Goal: Navigation & Orientation: Find specific page/section

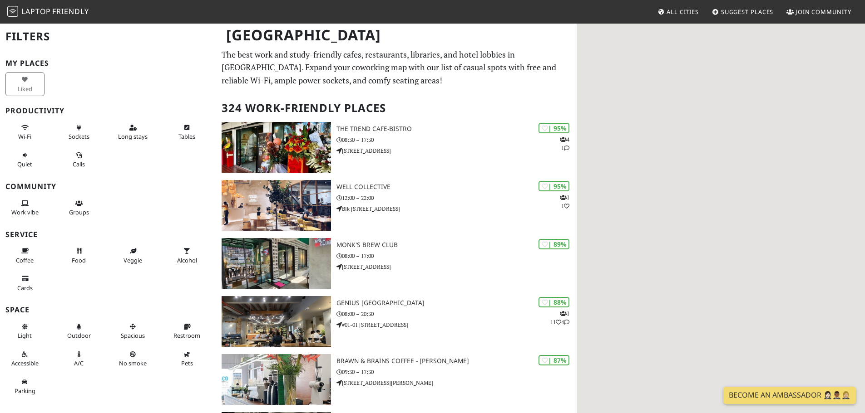
drag, startPoint x: 0, startPoint y: 0, endPoint x: 657, endPoint y: 181, distance: 681.2
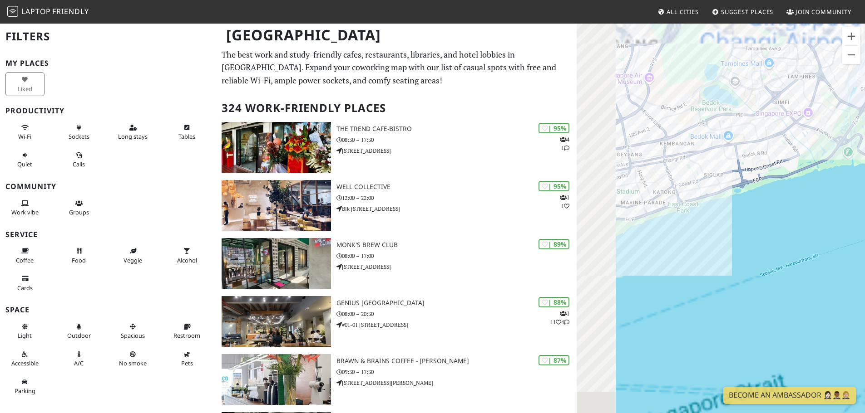
drag, startPoint x: 727, startPoint y: 192, endPoint x: 841, endPoint y: 173, distance: 115.4
click at [841, 173] on div "To navigate, press the arrow keys." at bounding box center [720, 229] width 288 height 413
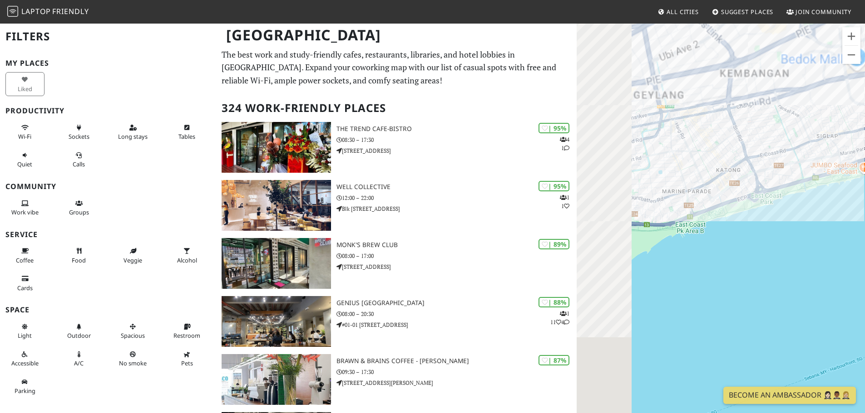
drag, startPoint x: 640, startPoint y: 225, endPoint x: 700, endPoint y: 219, distance: 60.2
click at [700, 219] on div "To navigate, press the arrow keys." at bounding box center [720, 229] width 288 height 413
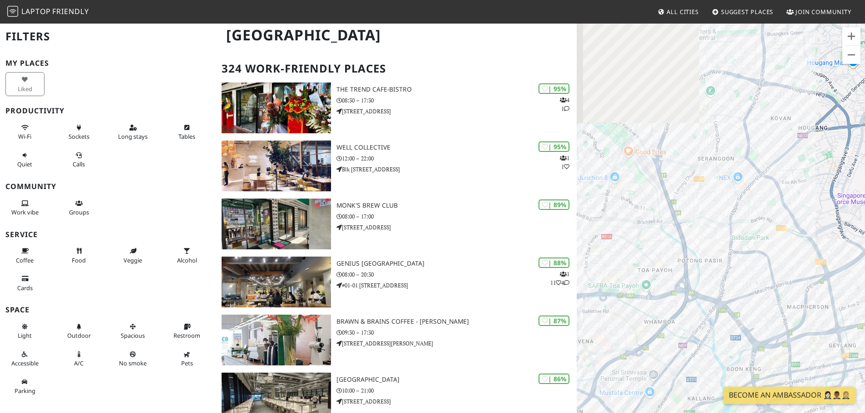
scroll to position [45, 0]
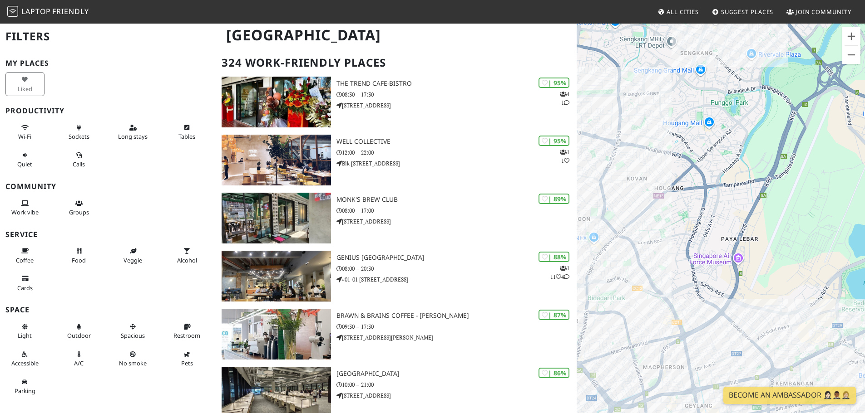
drag, startPoint x: 757, startPoint y: 248, endPoint x: 679, endPoint y: 63, distance: 201.3
click at [679, 65] on div "To navigate, press the arrow keys." at bounding box center [720, 229] width 288 height 413
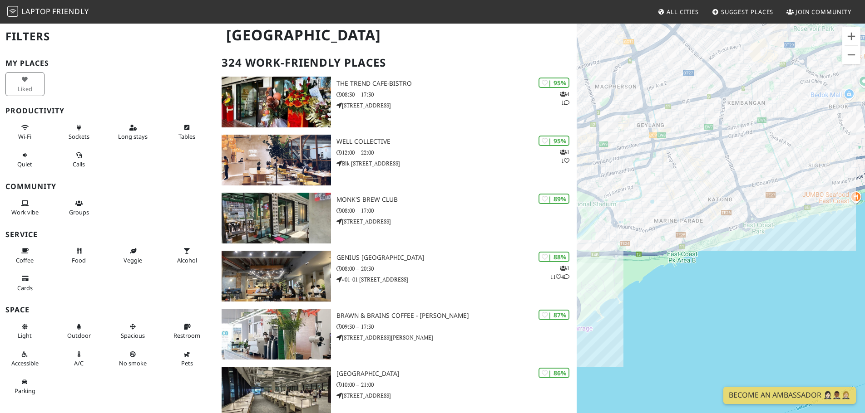
drag, startPoint x: 772, startPoint y: 247, endPoint x: 738, endPoint y: 5, distance: 243.8
click at [738, 4] on body "Laptop Friendly All Cities Suggest Places Join Community [GEOGRAPHIC_DATA] Filt…" at bounding box center [432, 161] width 865 height 413
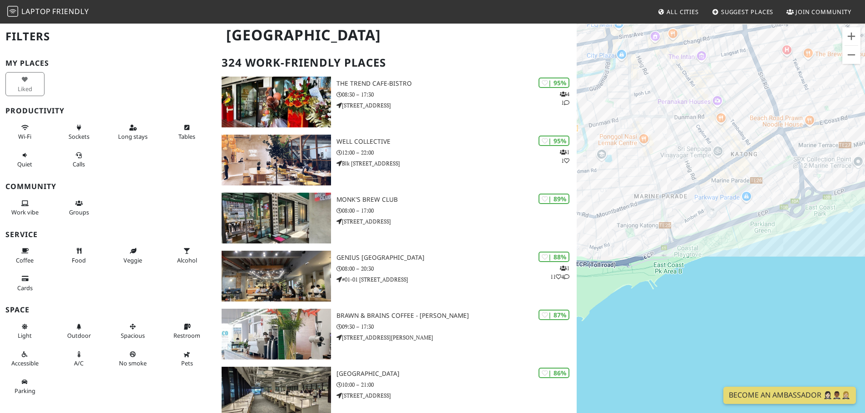
drag, startPoint x: 674, startPoint y: 182, endPoint x: 675, endPoint y: 197, distance: 15.4
click at [675, 200] on div "To navigate, press the arrow keys." at bounding box center [720, 229] width 288 height 413
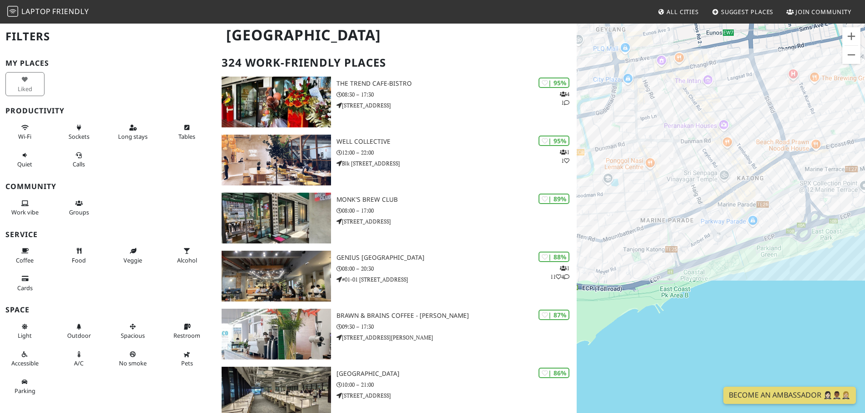
drag, startPoint x: 698, startPoint y: 186, endPoint x: 704, endPoint y: 209, distance: 24.1
click at [704, 209] on div "To navigate, press the arrow keys." at bounding box center [720, 229] width 288 height 413
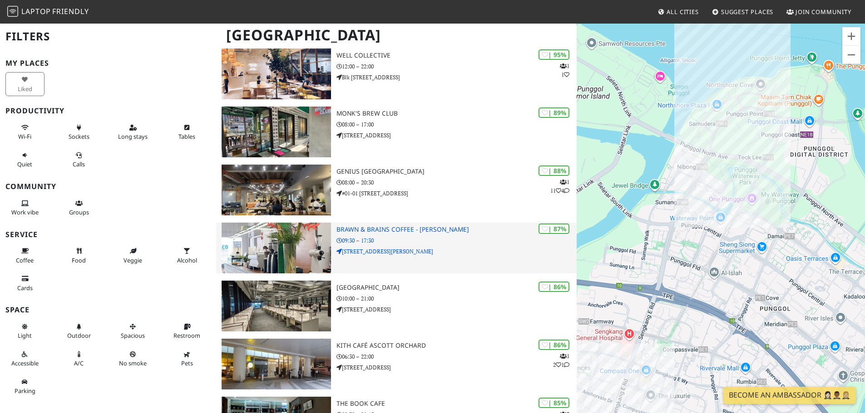
scroll to position [318, 0]
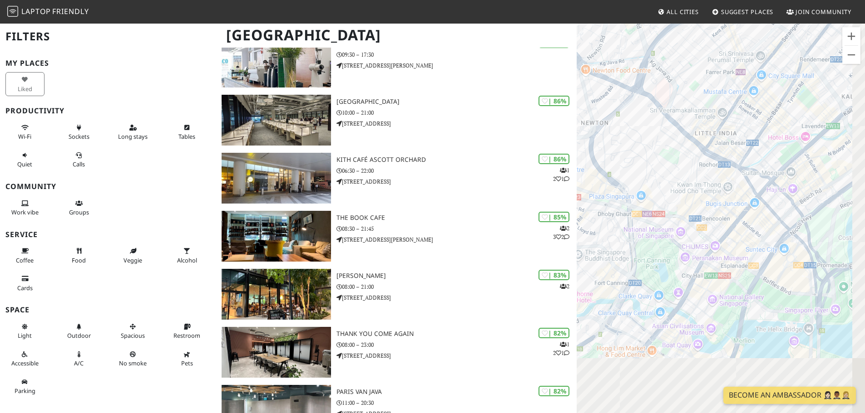
drag, startPoint x: 692, startPoint y: 249, endPoint x: 631, endPoint y: 108, distance: 153.3
click at [631, 108] on div "To navigate, press the arrow keys." at bounding box center [720, 229] width 288 height 413
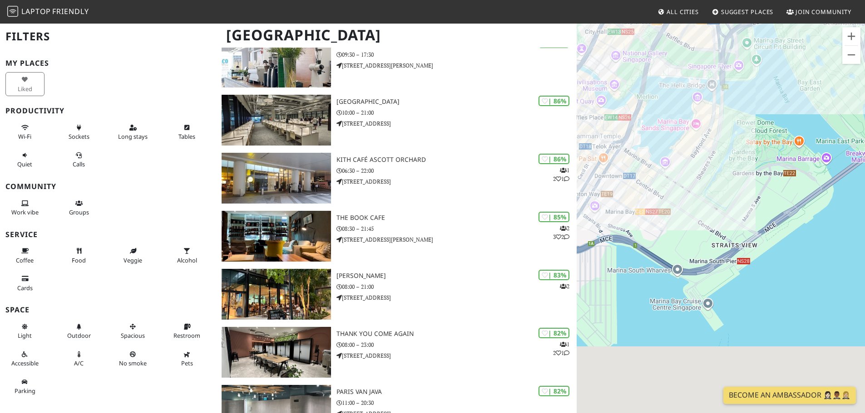
drag, startPoint x: 786, startPoint y: 269, endPoint x: 729, endPoint y: 110, distance: 168.5
click at [729, 110] on div "To navigate, press the arrow keys." at bounding box center [720, 229] width 288 height 413
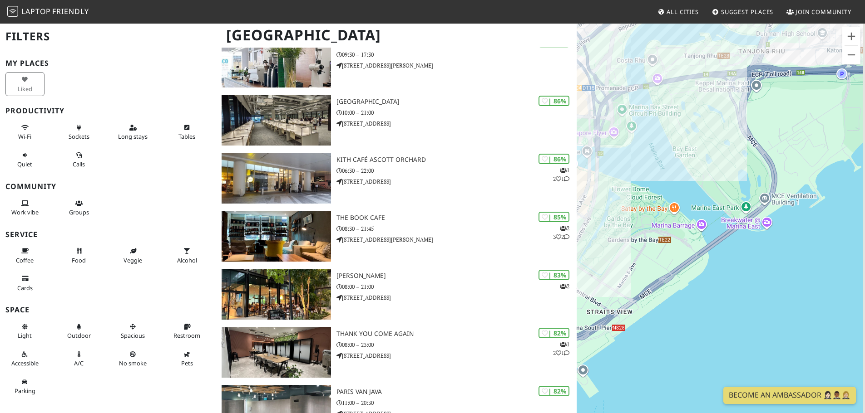
drag, startPoint x: 786, startPoint y: 193, endPoint x: 642, endPoint y: 303, distance: 180.4
click at [642, 303] on div "To navigate, press the arrow keys." at bounding box center [720, 229] width 288 height 413
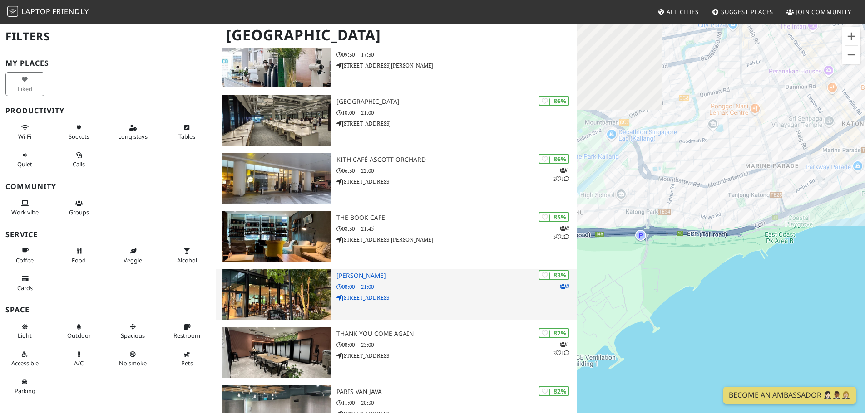
drag, startPoint x: 718, startPoint y: 202, endPoint x: 573, endPoint y: 296, distance: 173.1
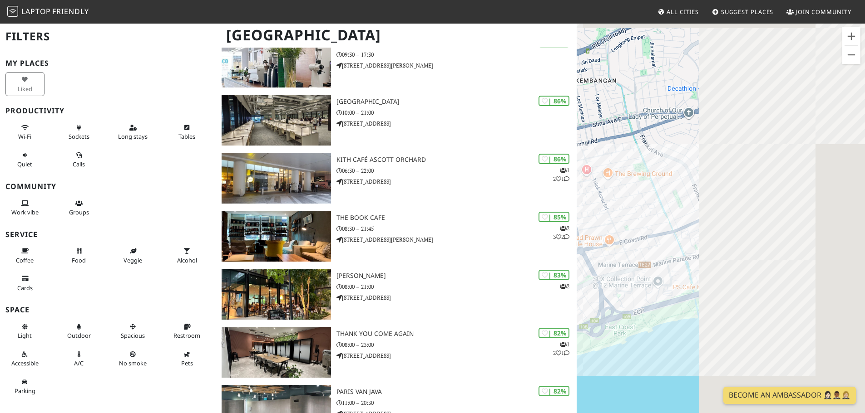
drag, startPoint x: 651, startPoint y: 245, endPoint x: 467, endPoint y: 326, distance: 201.8
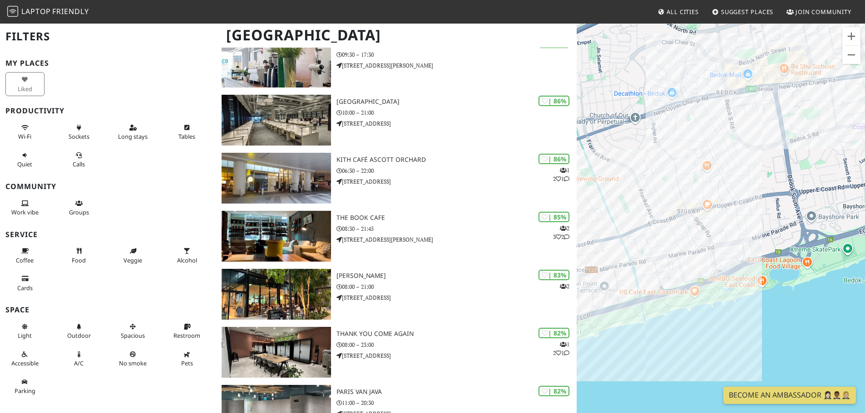
drag, startPoint x: 713, startPoint y: 266, endPoint x: 676, endPoint y: 262, distance: 36.6
click at [676, 262] on div "To navigate, press the arrow keys." at bounding box center [720, 229] width 288 height 413
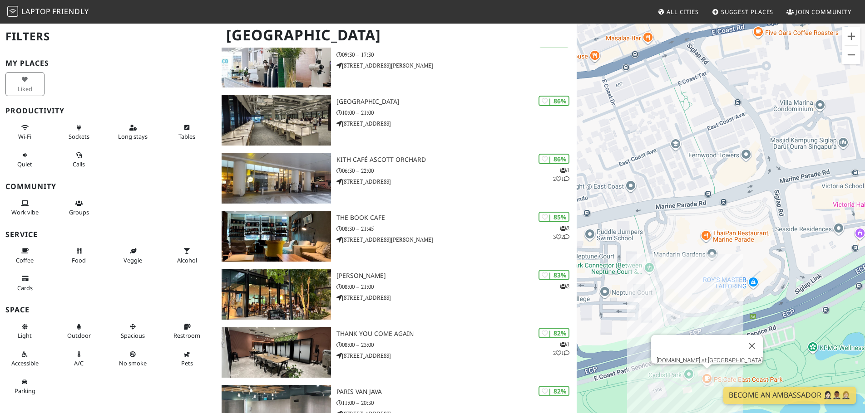
click at [709, 378] on div "To navigate, press the arrow keys. [DOMAIN_NAME] at [GEOGRAPHIC_DATA]" at bounding box center [720, 229] width 288 height 413
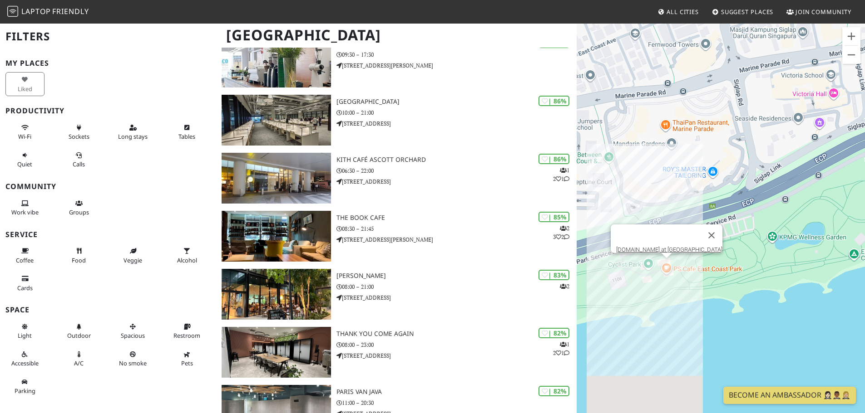
drag, startPoint x: 688, startPoint y: 190, endPoint x: 682, endPoint y: 144, distance: 46.7
click at [682, 144] on div "To navigate, press the arrow keys. [DOMAIN_NAME] at [GEOGRAPHIC_DATA]" at bounding box center [720, 229] width 288 height 413
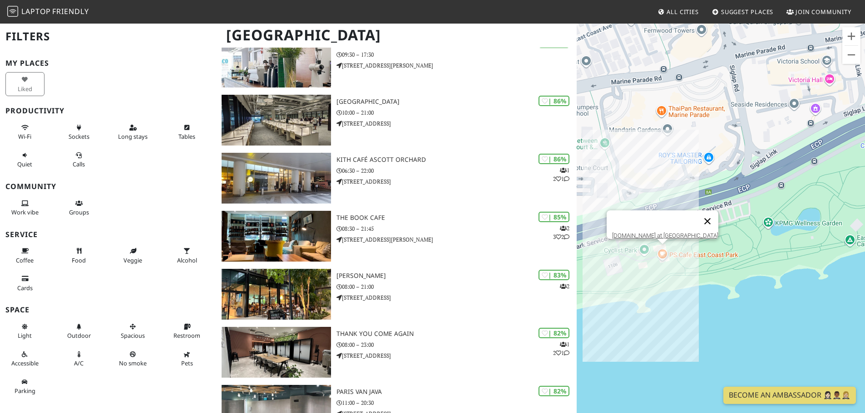
click at [696, 217] on button "Close" at bounding box center [707, 222] width 22 height 22
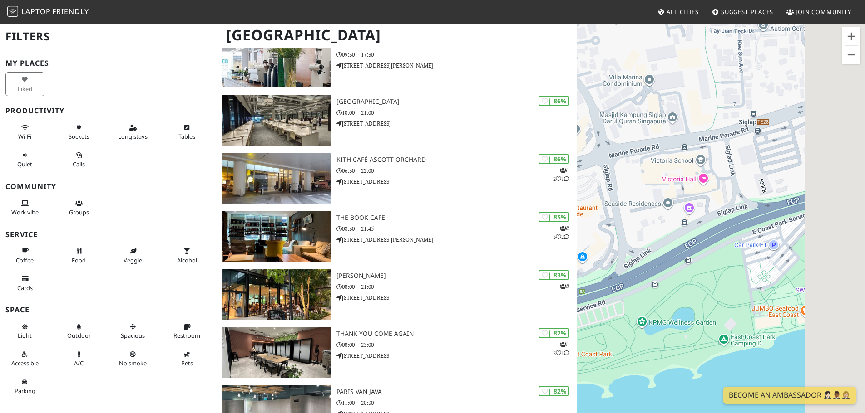
drag, startPoint x: 745, startPoint y: 222, endPoint x: 641, endPoint y: 309, distance: 135.3
click at [641, 309] on div "To navigate, press the arrow keys." at bounding box center [720, 229] width 288 height 413
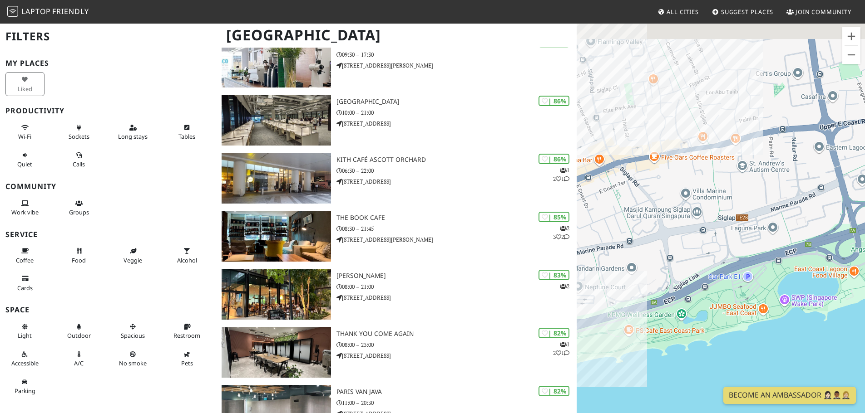
drag, startPoint x: 661, startPoint y: 272, endPoint x: 721, endPoint y: 299, distance: 65.6
click at [714, 304] on div "To navigate, press the arrow keys." at bounding box center [720, 229] width 288 height 413
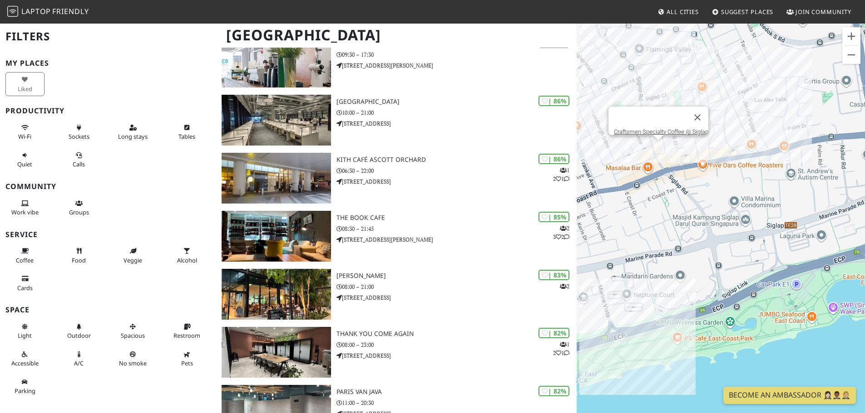
click at [656, 148] on div "To navigate, press the arrow keys. Craftsmen Specialty Coffee @ Siglap" at bounding box center [720, 229] width 288 height 413
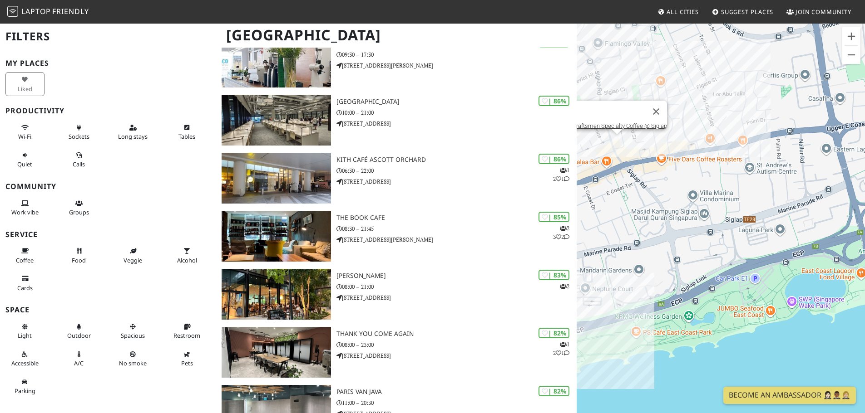
drag, startPoint x: 790, startPoint y: 212, endPoint x: 762, endPoint y: 201, distance: 29.5
click at [755, 204] on div "To navigate, press the arrow keys. Craftsmen Specialty Coffee @ Siglap" at bounding box center [720, 229] width 288 height 413
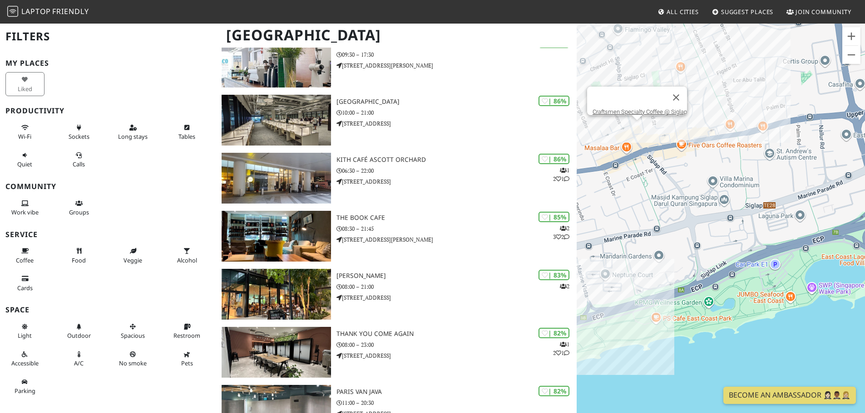
drag, startPoint x: 714, startPoint y: 245, endPoint x: 720, endPoint y: 240, distance: 7.4
click at [720, 240] on div "To navigate, press the arrow keys. Craftsmen Specialty Coffee @ Siglap" at bounding box center [720, 229] width 288 height 413
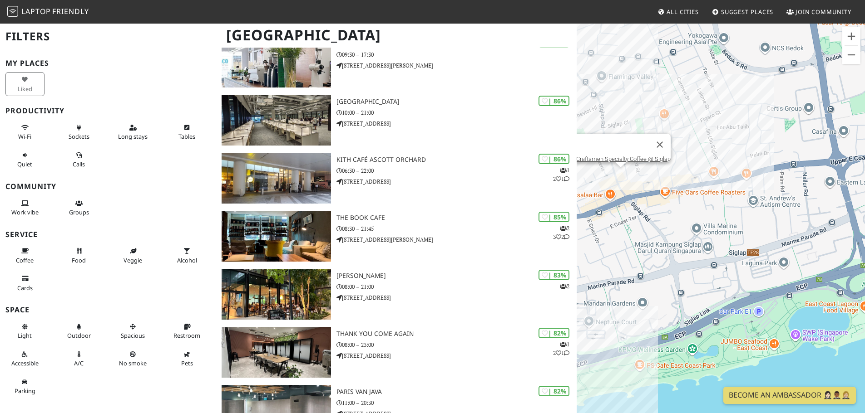
drag, startPoint x: 707, startPoint y: 180, endPoint x: 705, endPoint y: 190, distance: 10.1
click at [705, 190] on div "To navigate, press the arrow keys. Craftsmen Specialty Coffee @ Siglap" at bounding box center [720, 229] width 288 height 413
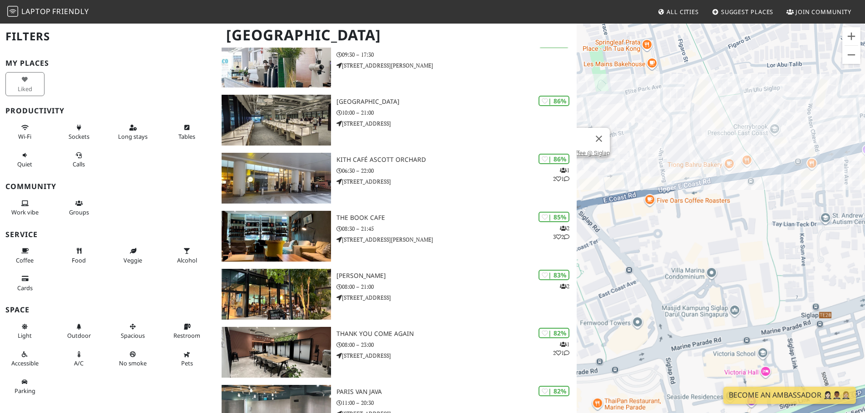
drag, startPoint x: 699, startPoint y: 245, endPoint x: 799, endPoint y: 191, distance: 112.9
click at [799, 191] on div "To navigate, press the arrow keys. Craftsmen Specialty Coffee @ Siglap" at bounding box center [720, 229] width 288 height 413
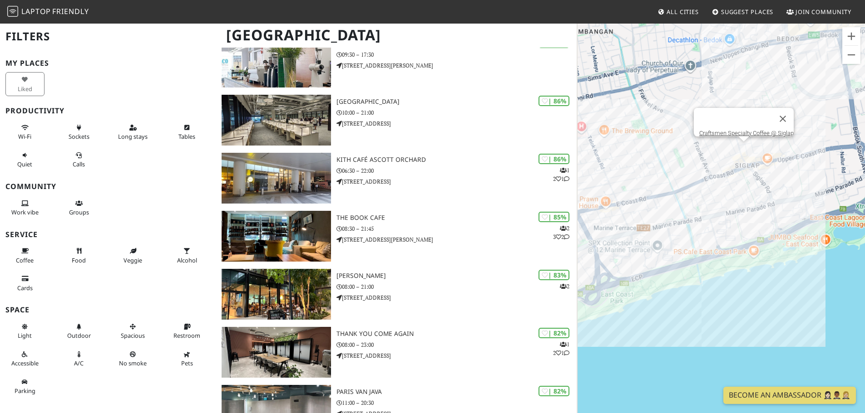
drag, startPoint x: 646, startPoint y: 279, endPoint x: 758, endPoint y: 274, distance: 111.7
click at [758, 274] on div "To navigate, press the arrow keys. Craftsmen Specialty Coffee @ Siglap" at bounding box center [720, 229] width 288 height 413
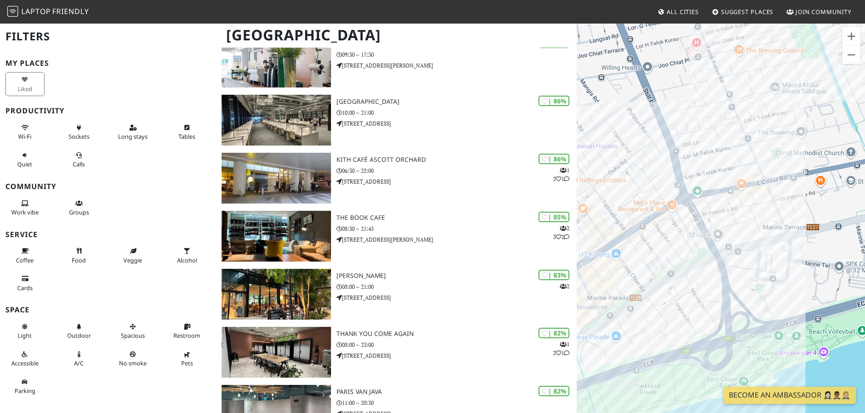
drag, startPoint x: 683, startPoint y: 251, endPoint x: 749, endPoint y: 266, distance: 68.3
click at [749, 266] on div "To navigate, press the arrow keys. Craftsmen Specialty Coffee @ Siglap" at bounding box center [720, 229] width 288 height 413
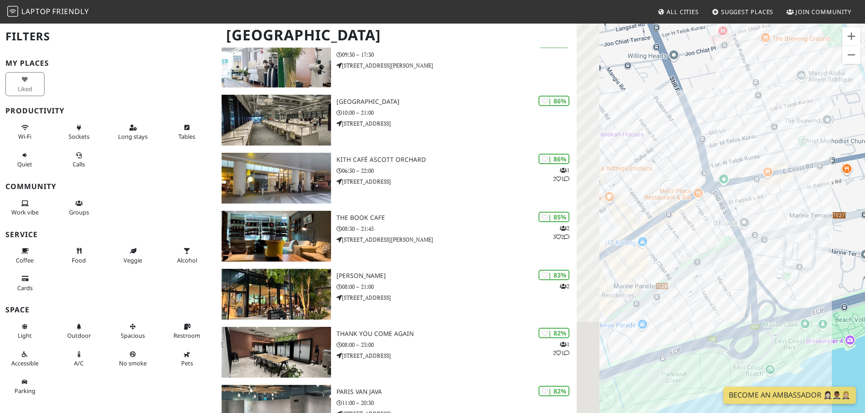
drag, startPoint x: 619, startPoint y: 237, endPoint x: 658, endPoint y: 211, distance: 47.2
click at [659, 218] on div "To navigate, press the arrow keys. Craftsmen Specialty Coffee @ Siglap" at bounding box center [720, 229] width 288 height 413
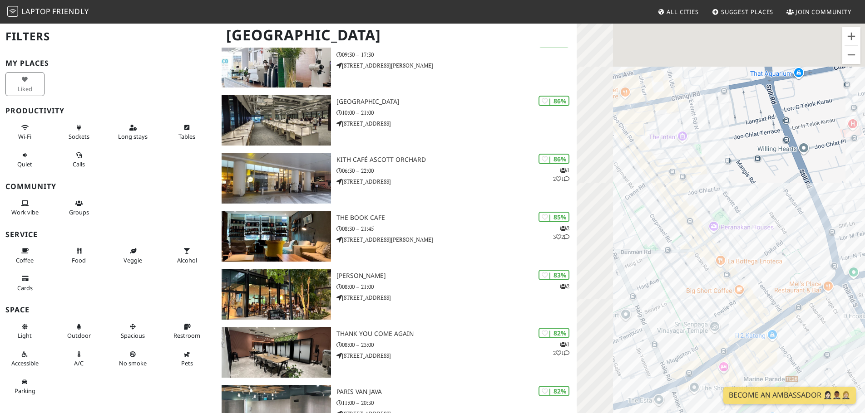
drag, startPoint x: 695, startPoint y: 144, endPoint x: 776, endPoint y: 252, distance: 135.2
click at [776, 252] on div "To navigate, press the arrow keys. Craftsmen Specialty Coffee @ Siglap" at bounding box center [720, 229] width 288 height 413
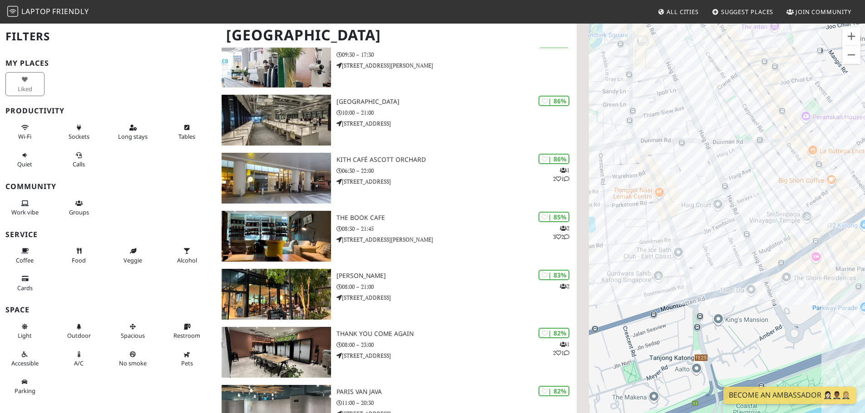
drag, startPoint x: 686, startPoint y: 222, endPoint x: 757, endPoint y: 123, distance: 121.9
click at [757, 123] on div "To navigate, press the arrow keys. Craftsmen Specialty Coffee @ Siglap" at bounding box center [720, 229] width 288 height 413
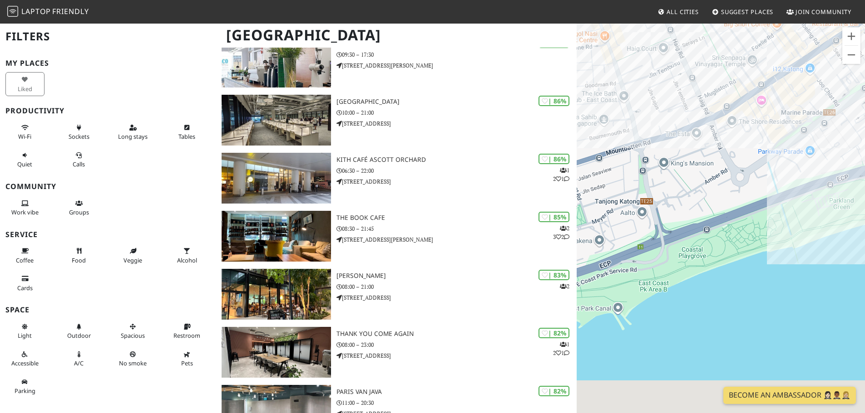
drag, startPoint x: 730, startPoint y: 261, endPoint x: 689, endPoint y: 135, distance: 132.0
click at [663, 103] on div "To navigate, press the arrow keys. Craftsmen Specialty Coffee @ Siglap" at bounding box center [720, 229] width 288 height 413
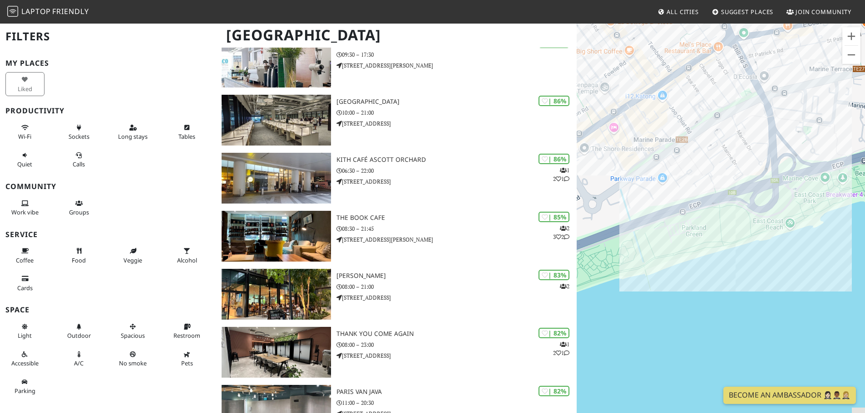
drag, startPoint x: 766, startPoint y: 164, endPoint x: 701, endPoint y: 200, distance: 74.1
click at [647, 240] on div "To navigate, press the arrow keys. Craftsmen Specialty Coffee @ Siglap" at bounding box center [720, 229] width 288 height 413
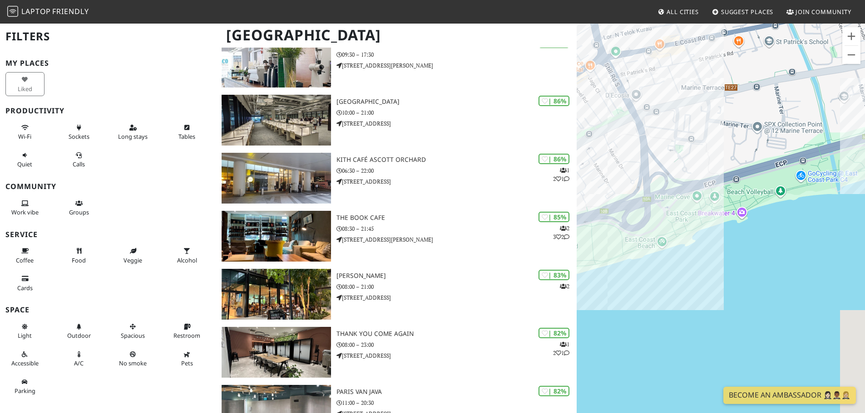
drag, startPoint x: 789, startPoint y: 154, endPoint x: 648, endPoint y: 172, distance: 142.4
click at [648, 172] on div "To navigate, press the arrow keys. Craftsmen Specialty Coffee @ Siglap" at bounding box center [720, 229] width 288 height 413
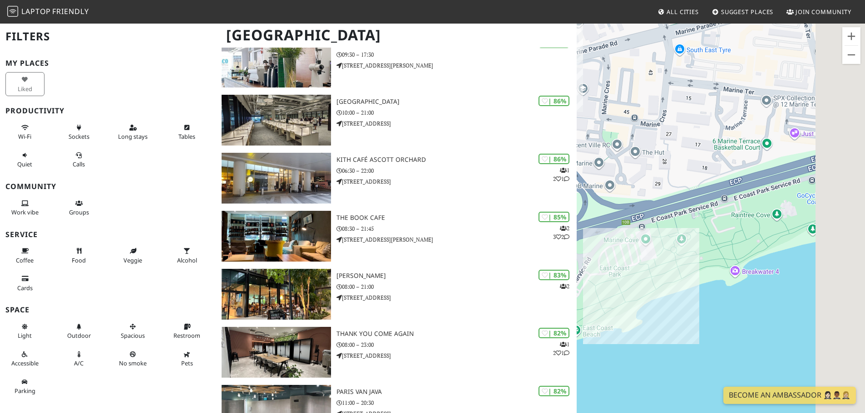
drag, startPoint x: 745, startPoint y: 106, endPoint x: 662, endPoint y: 164, distance: 102.0
click at [660, 157] on div "To navigate, press the arrow keys. Craftsmen Specialty Coffee @ Siglap" at bounding box center [720, 229] width 288 height 413
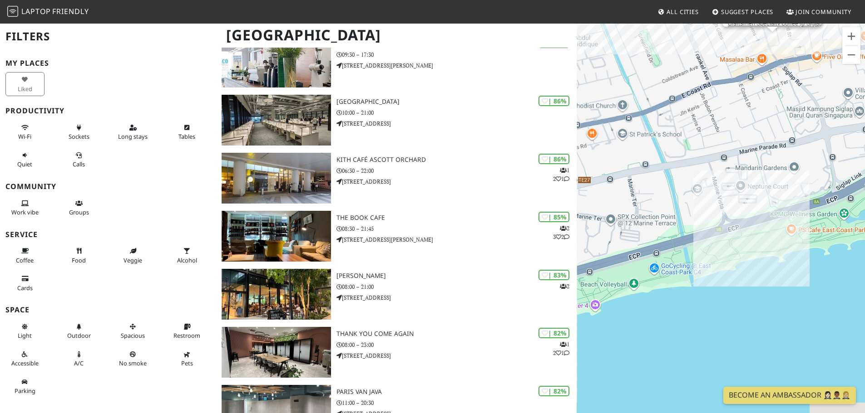
drag, startPoint x: 791, startPoint y: 161, endPoint x: 708, endPoint y: 243, distance: 117.5
click at [708, 242] on div "To navigate, press the arrow keys. Craftsmen Specialty Coffee @ Siglap" at bounding box center [720, 229] width 288 height 413
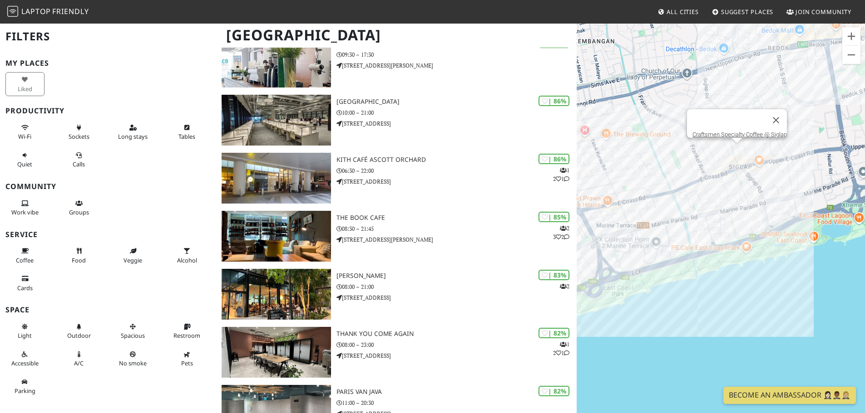
drag, startPoint x: 804, startPoint y: 242, endPoint x: 710, endPoint y: 261, distance: 95.4
click at [710, 261] on div "To navigate, press the arrow keys. Craftsmen Specialty Coffee @ Siglap" at bounding box center [720, 229] width 288 height 413
drag, startPoint x: 718, startPoint y: 206, endPoint x: 674, endPoint y: 216, distance: 44.7
click at [674, 216] on div "To navigate, press the arrow keys. Craftsmen Specialty Coffee @ Siglap" at bounding box center [720, 229] width 288 height 413
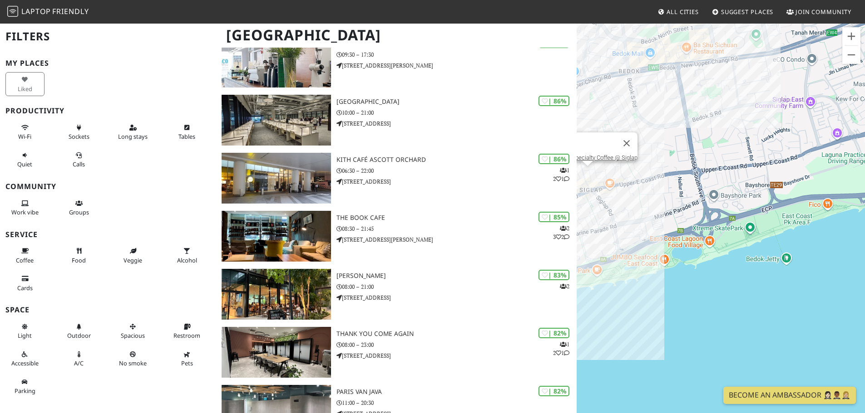
drag, startPoint x: 753, startPoint y: 210, endPoint x: 592, endPoint y: 268, distance: 170.8
click at [585, 269] on div "To navigate, press the arrow keys. Craftsmen Specialty Coffee @ Siglap" at bounding box center [720, 229] width 288 height 413
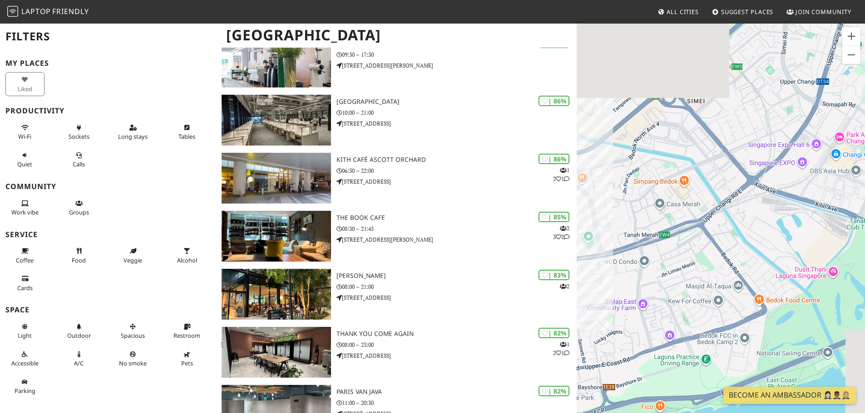
drag, startPoint x: 648, startPoint y: 275, endPoint x: 867, endPoint y: 182, distance: 238.3
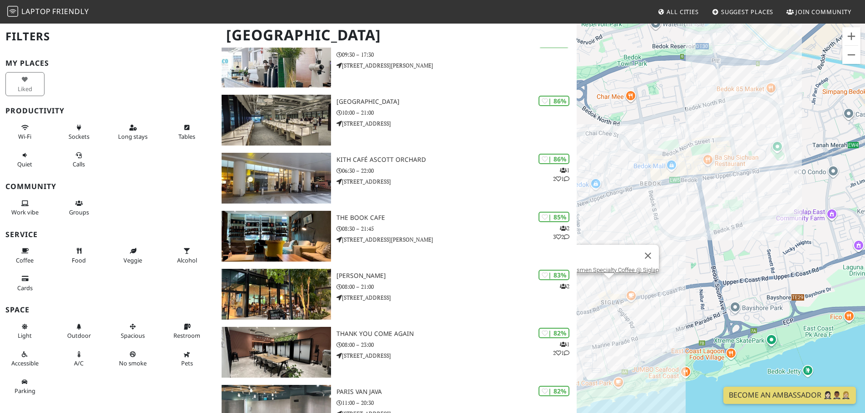
drag, startPoint x: 693, startPoint y: 244, endPoint x: 846, endPoint y: 179, distance: 166.0
click at [846, 179] on div "To navigate, press the arrow keys. Craftsmen Specialty Coffee @ Siglap" at bounding box center [720, 229] width 288 height 413
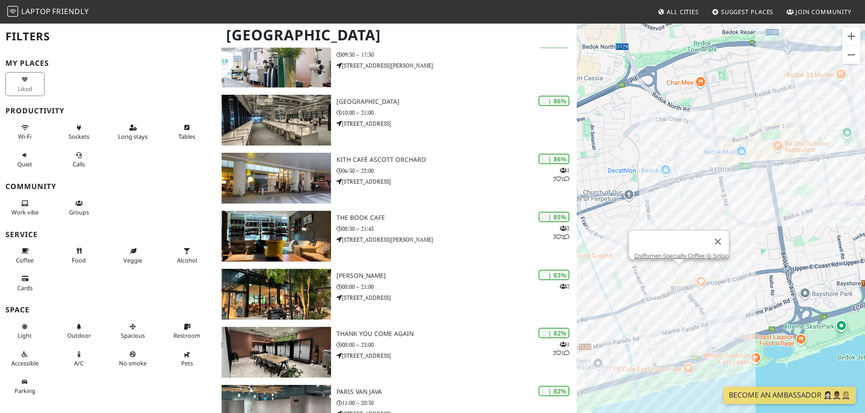
drag, startPoint x: 655, startPoint y: 208, endPoint x: 714, endPoint y: 199, distance: 59.2
click at [714, 199] on div "To navigate, press the arrow keys. Craftsmen Specialty Coffee @ Siglap" at bounding box center [720, 229] width 288 height 413
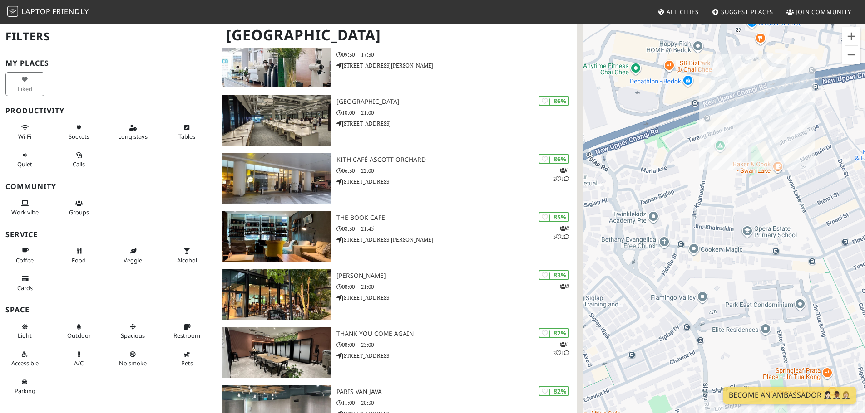
drag, startPoint x: 664, startPoint y: 258, endPoint x: 795, endPoint y: 152, distance: 168.5
click at [794, 153] on div "To navigate, press the arrow keys. Craftsmen Specialty Coffee @ Siglap" at bounding box center [720, 229] width 288 height 413
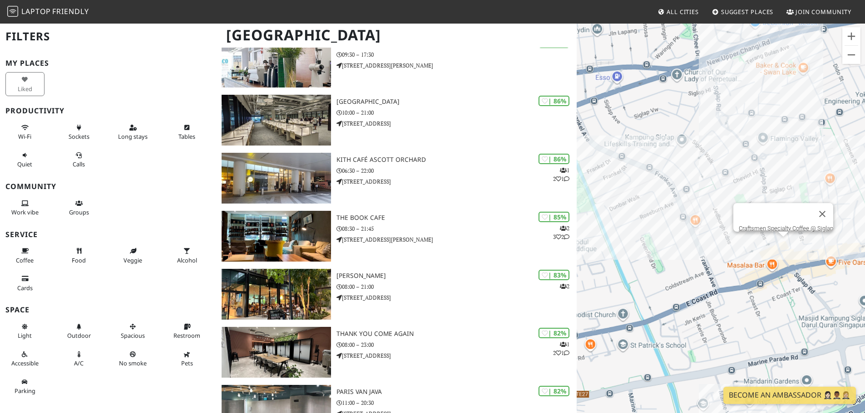
drag, startPoint x: 705, startPoint y: 223, endPoint x: 726, endPoint y: 139, distance: 86.5
click at [726, 139] on div "To navigate, press the arrow keys. Craftsmen Specialty Coffee @ Siglap" at bounding box center [720, 229] width 288 height 413
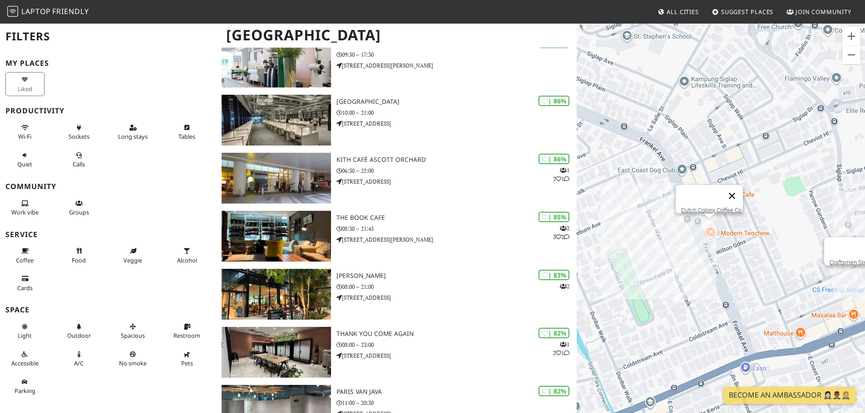
click at [739, 191] on button "Close" at bounding box center [732, 196] width 22 height 22
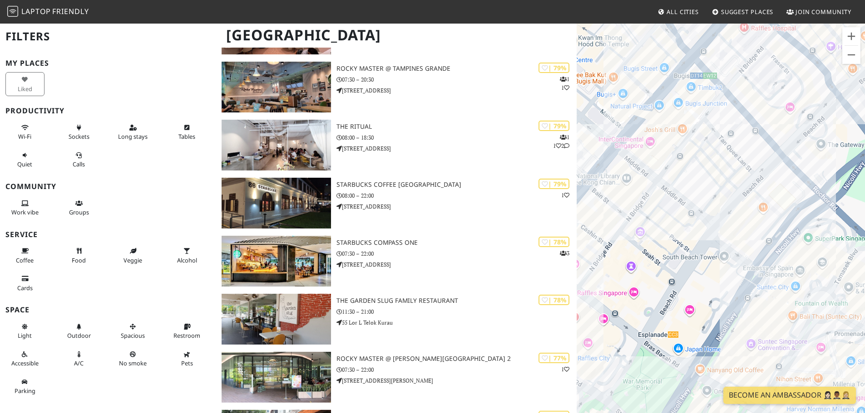
scroll to position [7016, 0]
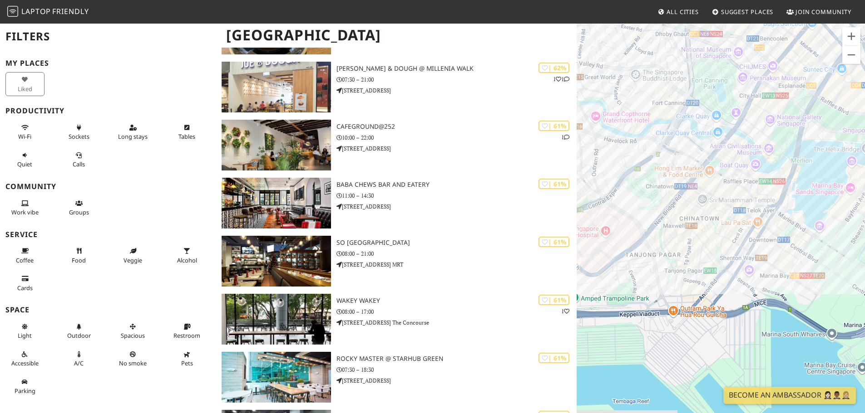
drag, startPoint x: 686, startPoint y: 265, endPoint x: 701, endPoint y: 148, distance: 118.0
click at [701, 148] on div "To navigate, press the arrow keys. Craftsmen Specialty Coffee @ Siglap" at bounding box center [720, 229] width 288 height 413
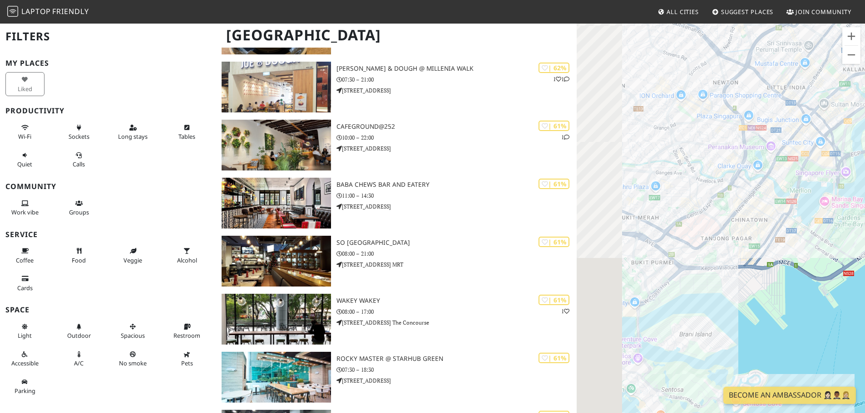
drag, startPoint x: 766, startPoint y: 168, endPoint x: 821, endPoint y: 254, distance: 101.5
click at [821, 254] on div "To navigate, press the arrow keys. Craftsmen Specialty Coffee @ Siglap" at bounding box center [720, 229] width 288 height 413
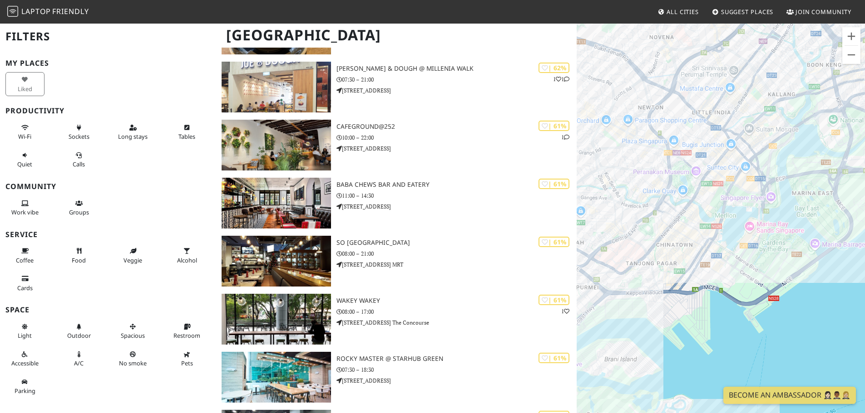
drag, startPoint x: 823, startPoint y: 231, endPoint x: 760, endPoint y: 256, distance: 67.8
click at [759, 256] on div "To navigate, press the arrow keys. Craftsmen Specialty Coffee @ Siglap" at bounding box center [720, 229] width 288 height 413
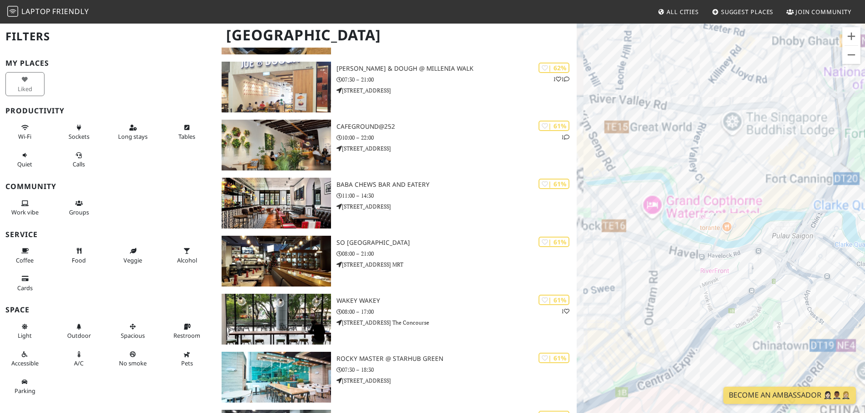
drag, startPoint x: 723, startPoint y: 281, endPoint x: 616, endPoint y: 182, distance: 145.8
click at [616, 182] on div "To navigate, press the arrow keys. Craftsmen Specialty Coffee @ Siglap" at bounding box center [720, 229] width 288 height 413
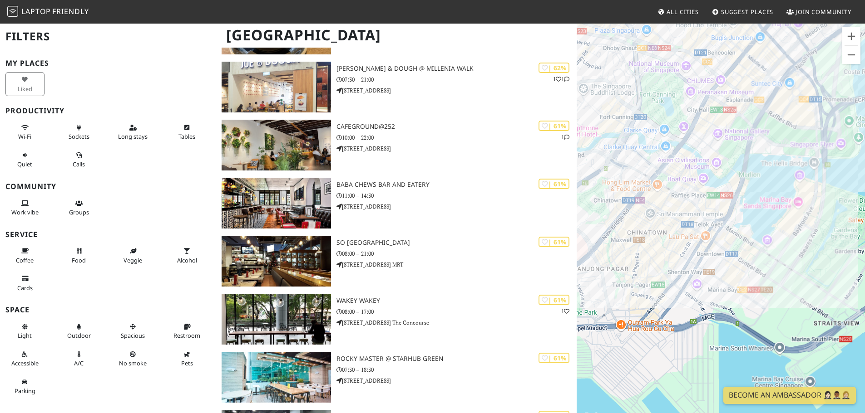
drag, startPoint x: 810, startPoint y: 223, endPoint x: 732, endPoint y: 220, distance: 78.1
click at [732, 220] on div "To navigate, press the arrow keys. Craftsmen Specialty Coffee @ Siglap" at bounding box center [720, 229] width 288 height 413
